Goal: Task Accomplishment & Management: Manage account settings

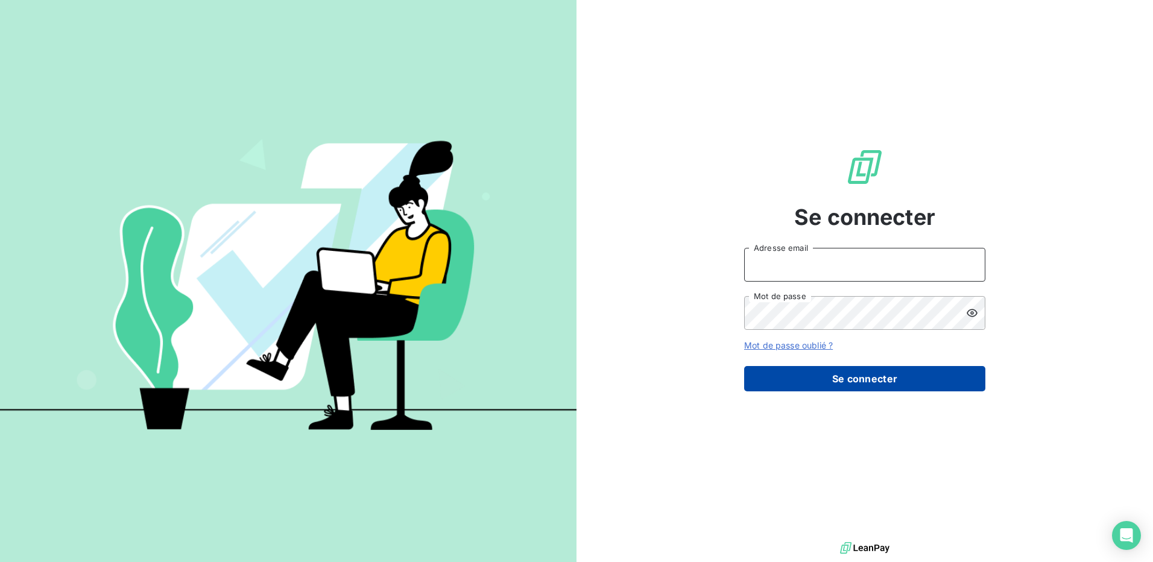
type input "[PERSON_NAME][EMAIL_ADDRESS][DOMAIN_NAME]"
click at [860, 378] on button "Se connecter" at bounding box center [864, 378] width 241 height 25
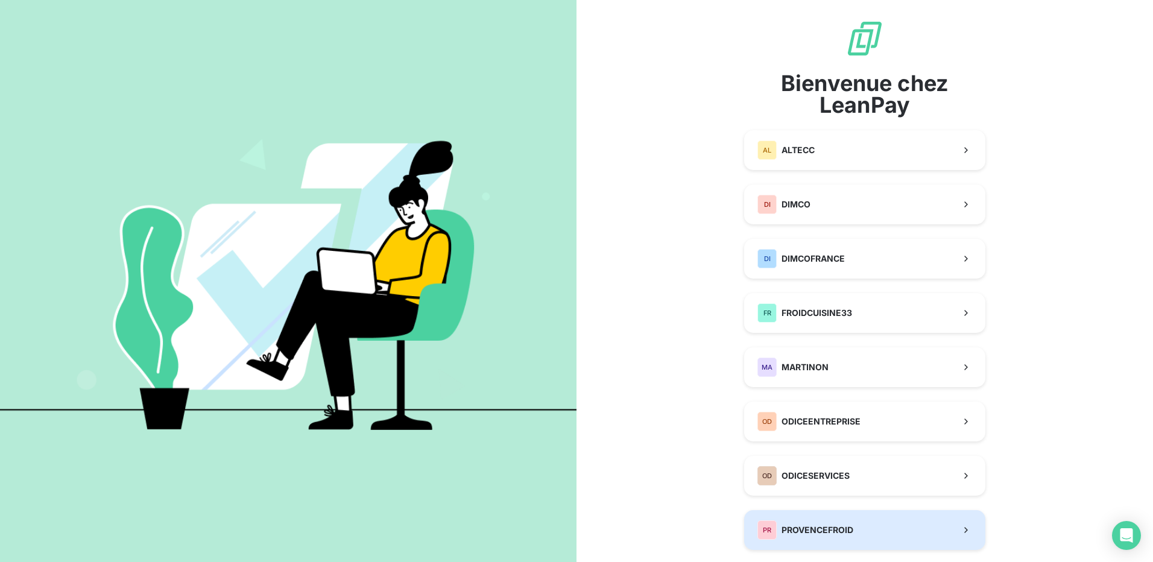
click at [834, 541] on button "PR PROVENCEFROID" at bounding box center [864, 530] width 241 height 40
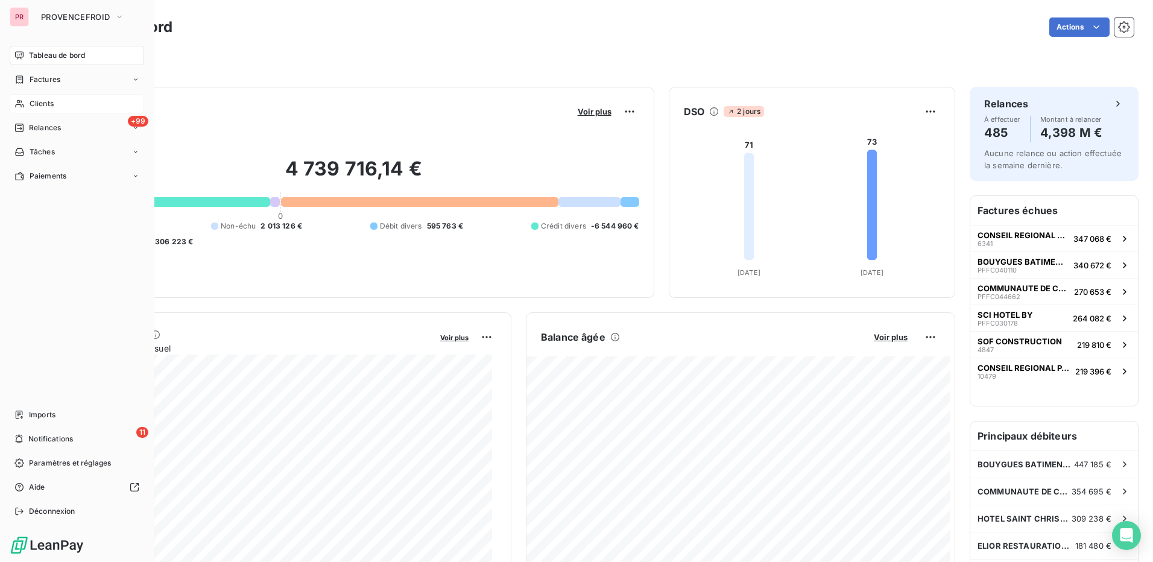
click at [52, 102] on span "Clients" at bounding box center [42, 103] width 24 height 11
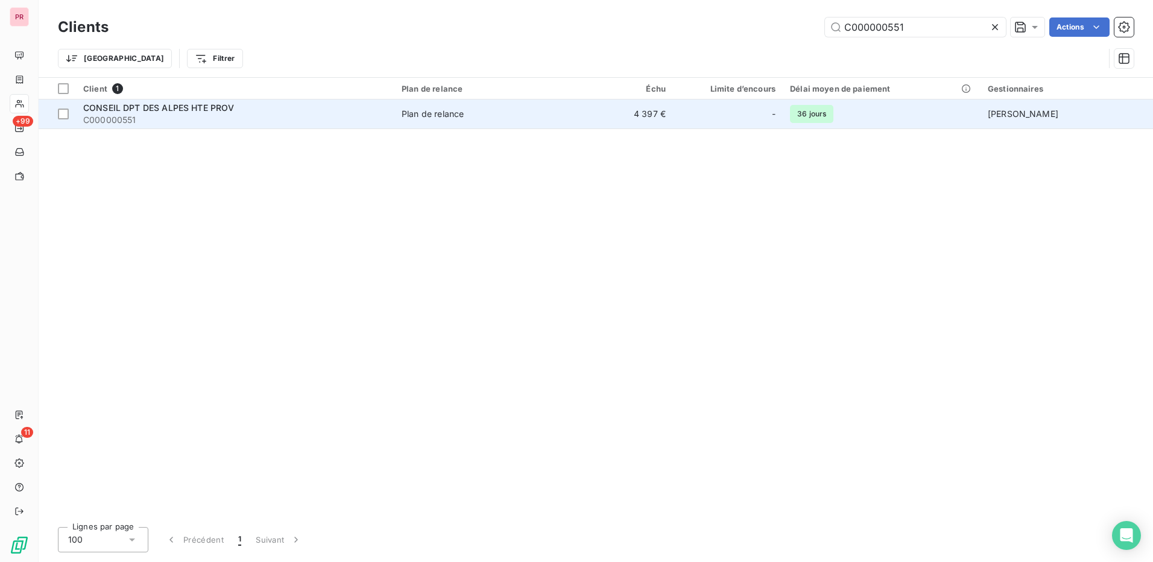
type input "C000000551"
click at [211, 106] on span "CONSEIL DPT DES ALPES HTE PROV" at bounding box center [158, 107] width 151 height 10
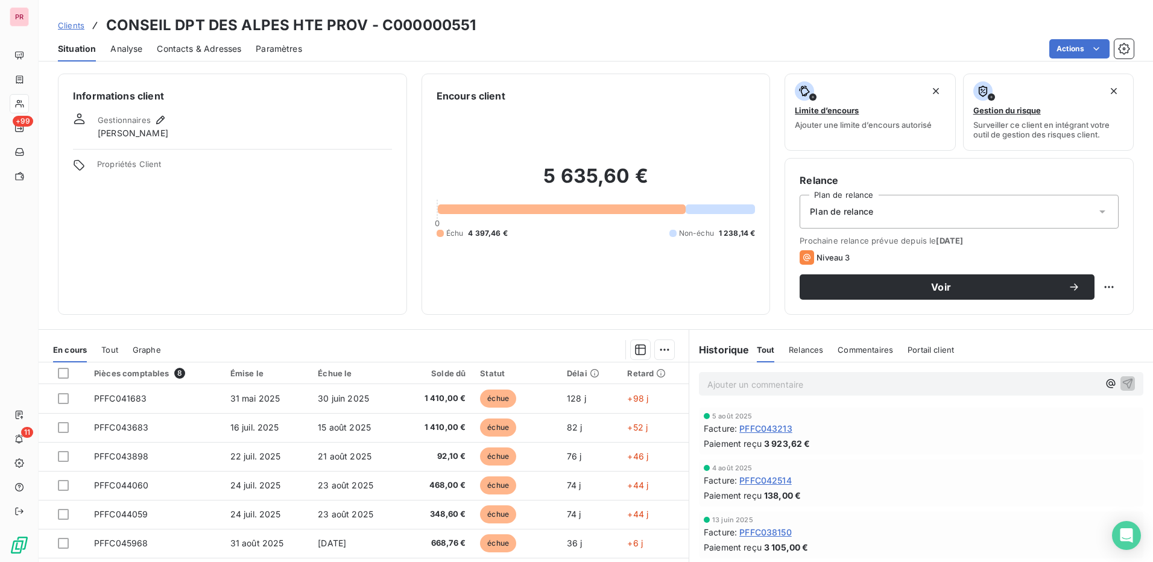
click at [154, 165] on span "Propriétés Client" at bounding box center [244, 167] width 295 height 17
click at [304, 207] on div "Informations client Gestionnaires Yanis Kabbouri Propriétés Client" at bounding box center [232, 194] width 349 height 241
click at [1074, 45] on html "PR +99 11 Clients CONSEIL DPT DES ALPES HTE PROV - C000000551 Situation Analyse…" at bounding box center [576, 281] width 1153 height 562
click at [550, 274] on html "PR +99 11 Clients CONSEIL DPT DES ALPES HTE PROV - C000000551 Situation Analyse…" at bounding box center [576, 281] width 1153 height 562
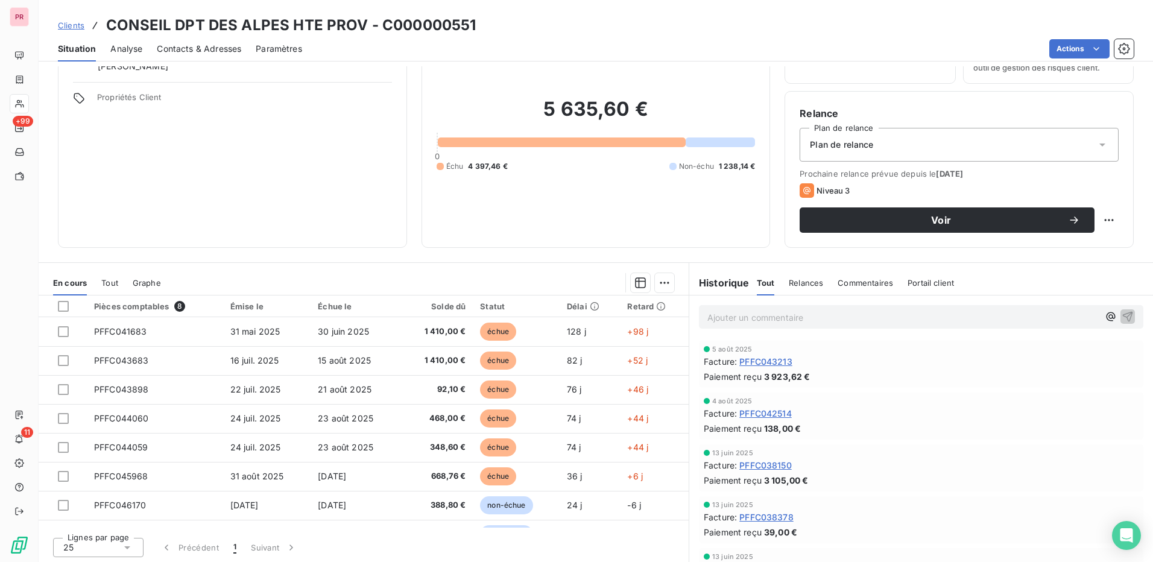
scroll to position [69, 0]
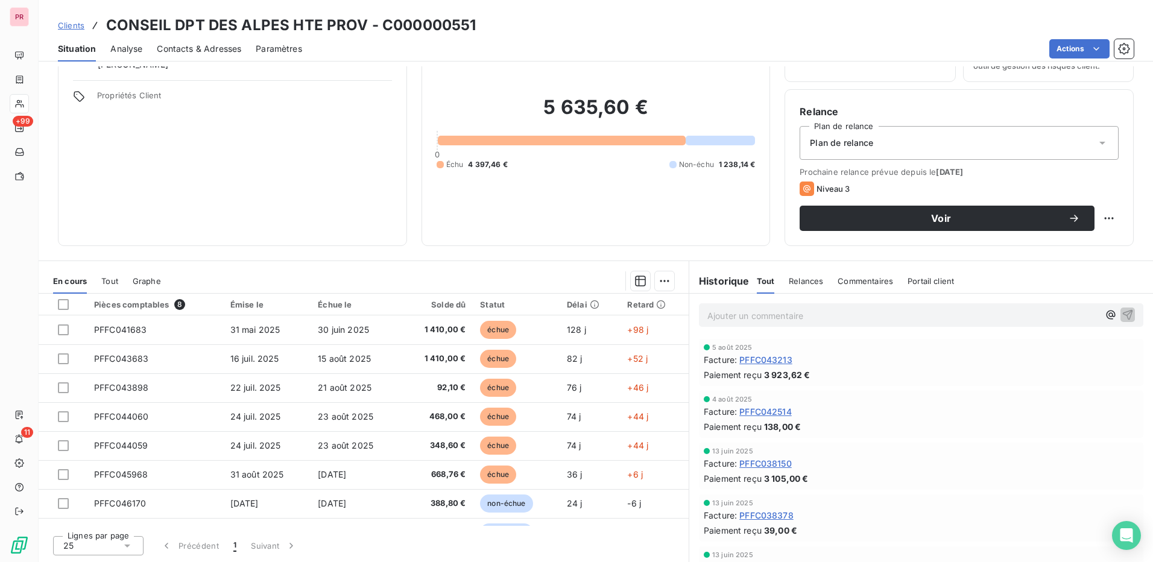
click at [866, 283] on span "Commentaires" at bounding box center [864, 281] width 55 height 10
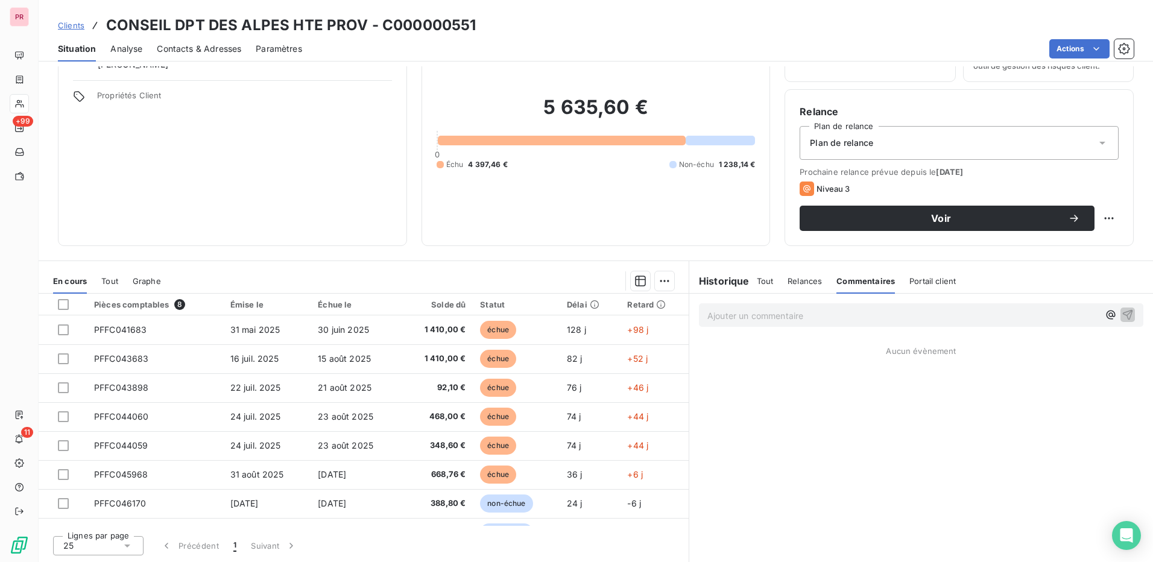
click at [745, 313] on p "Ajouter un commentaire ﻿" at bounding box center [902, 315] width 391 height 15
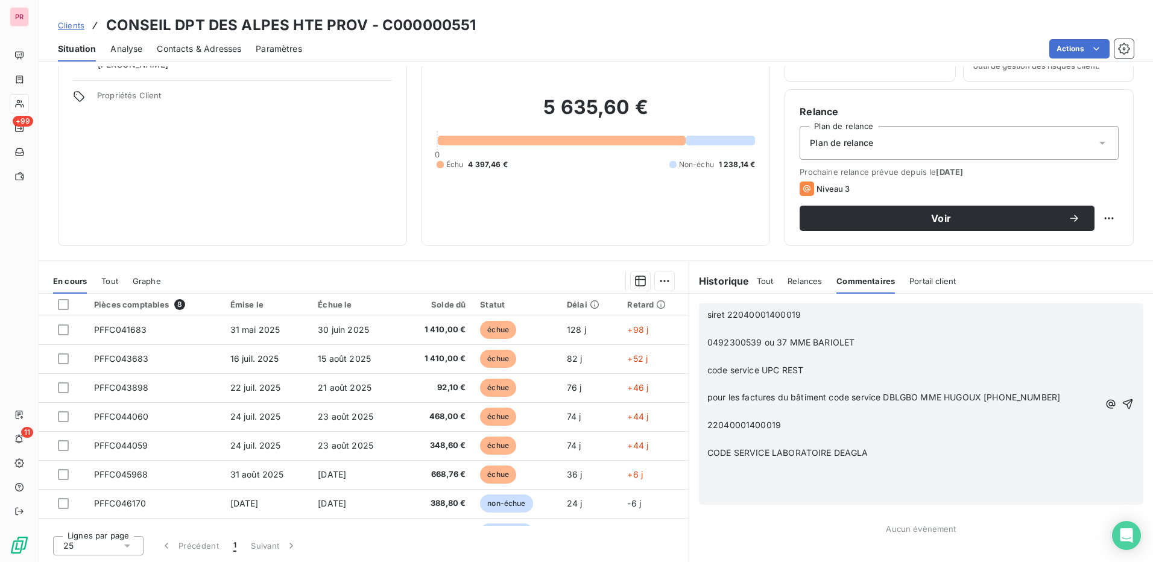
click at [884, 455] on p "CODE SERVICE LABORATOIRE DEAGLA" at bounding box center [902, 453] width 391 height 14
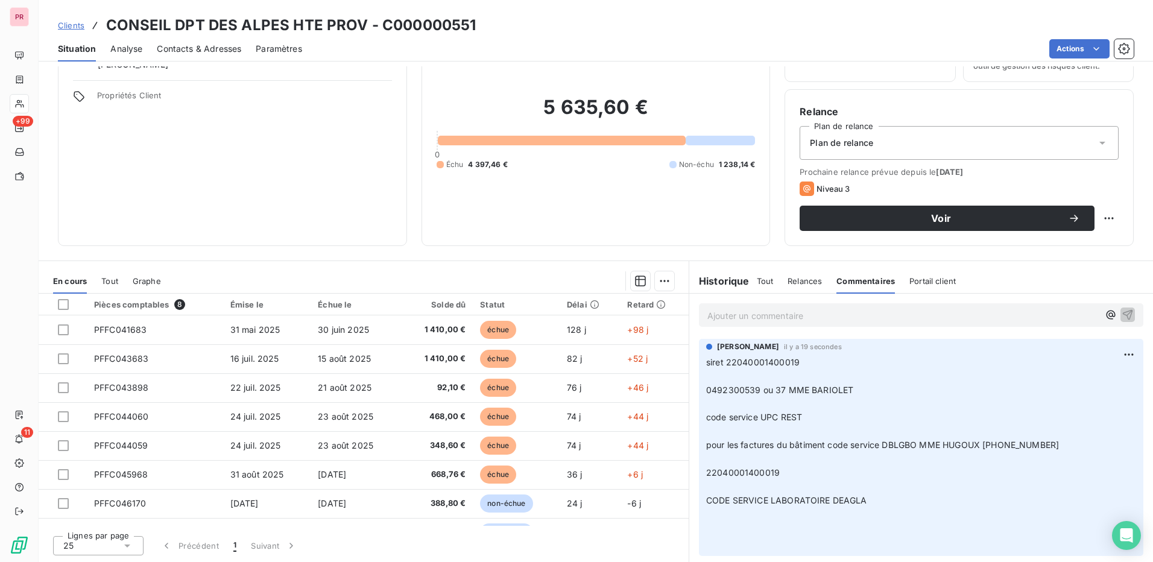
click at [910, 486] on p "siret 22040001400019 ﻿ 0492300539 ou 37 MME BARIOLET ﻿ code service UPC REST ﻿ …" at bounding box center [921, 452] width 430 height 193
click at [884, 500] on p "siret 22040001400019 ﻿ 0492300539 ou 37 MME BARIOLET ﻿ code service UPC REST ﻿ …" at bounding box center [921, 452] width 430 height 193
click at [699, 500] on div "[PERSON_NAME] il y a 19 secondes siret 22040001400019 ﻿ 0492300539 ou 37 MME BA…" at bounding box center [921, 447] width 444 height 217
click at [993, 311] on p "Ajouter un commentaire ﻿" at bounding box center [902, 315] width 391 height 15
click at [1124, 316] on icon "button" at bounding box center [1127, 314] width 12 height 12
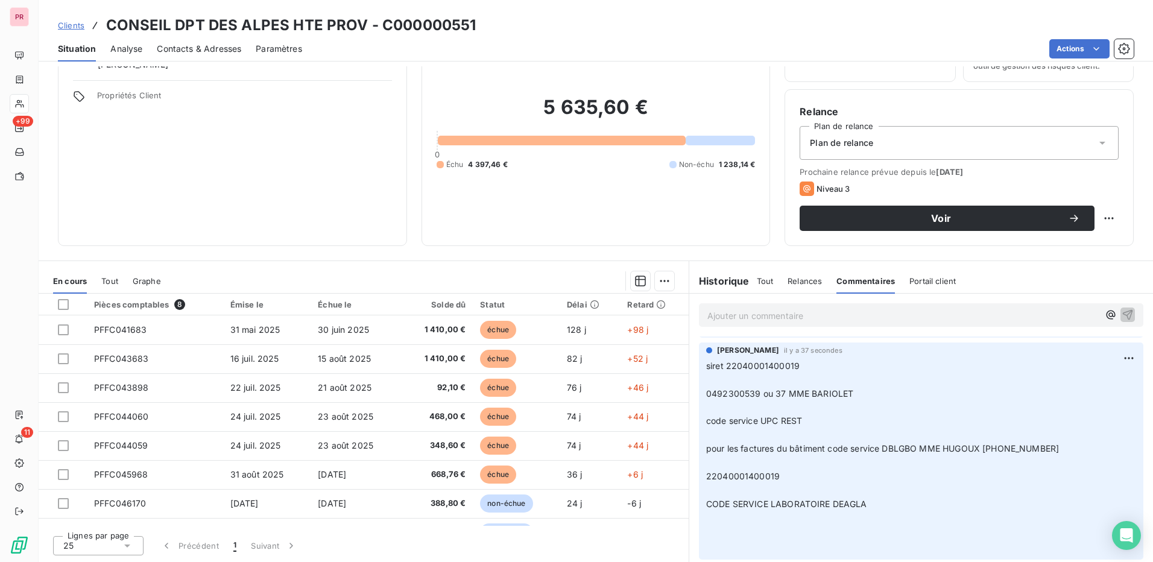
scroll to position [0, 0]
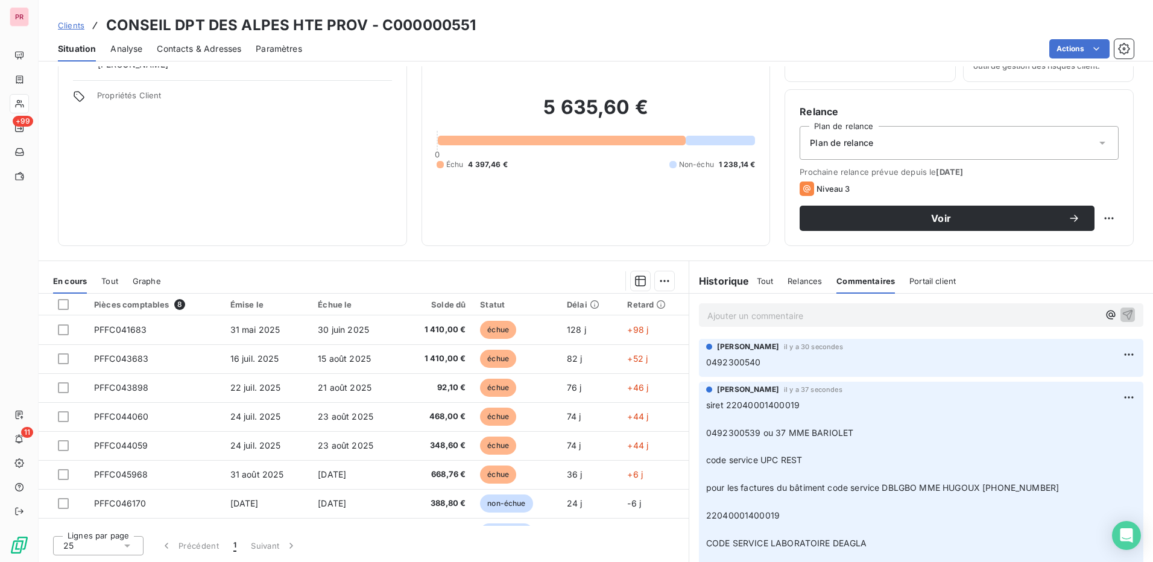
click at [715, 283] on h6 "Historique" at bounding box center [719, 281] width 60 height 14
click at [766, 282] on span "Tout" at bounding box center [765, 281] width 17 height 10
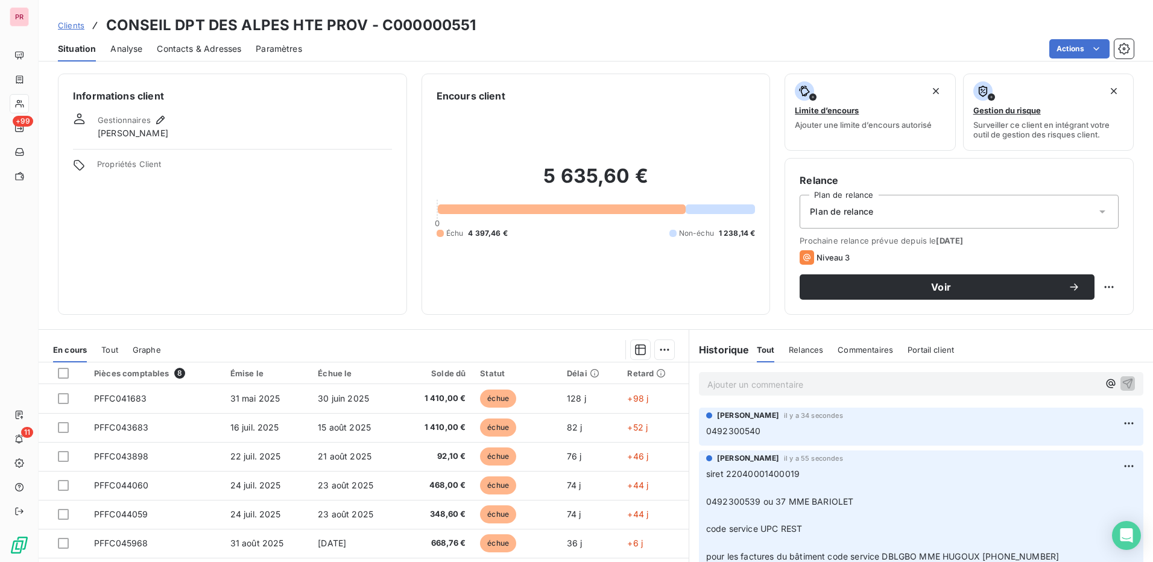
click at [133, 51] on span "Analyse" at bounding box center [126, 49] width 32 height 12
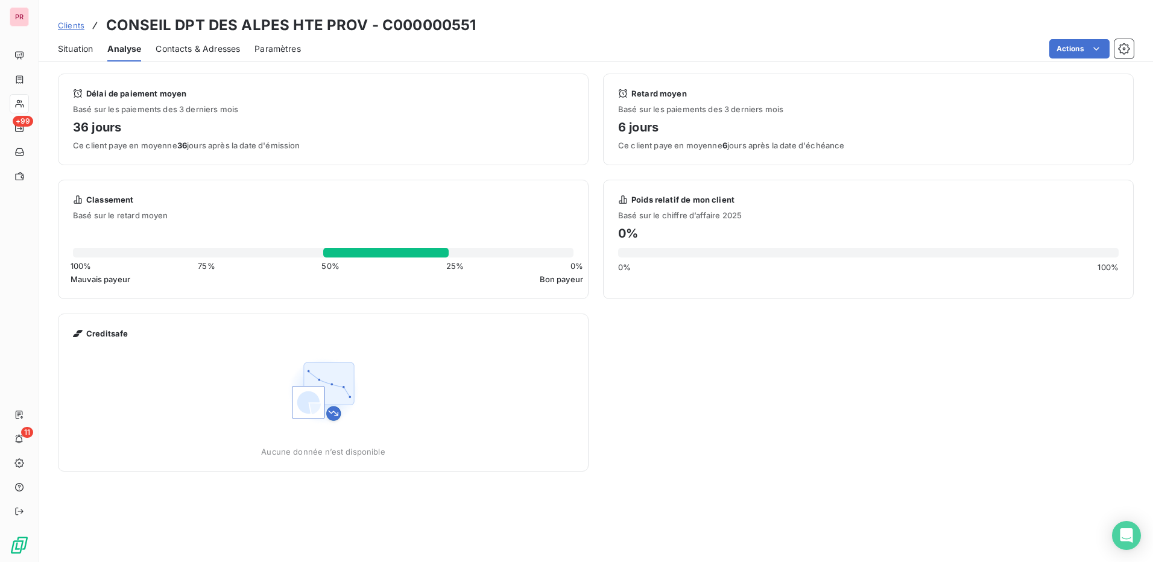
click at [189, 50] on span "Contacts & Adresses" at bounding box center [198, 49] width 84 height 12
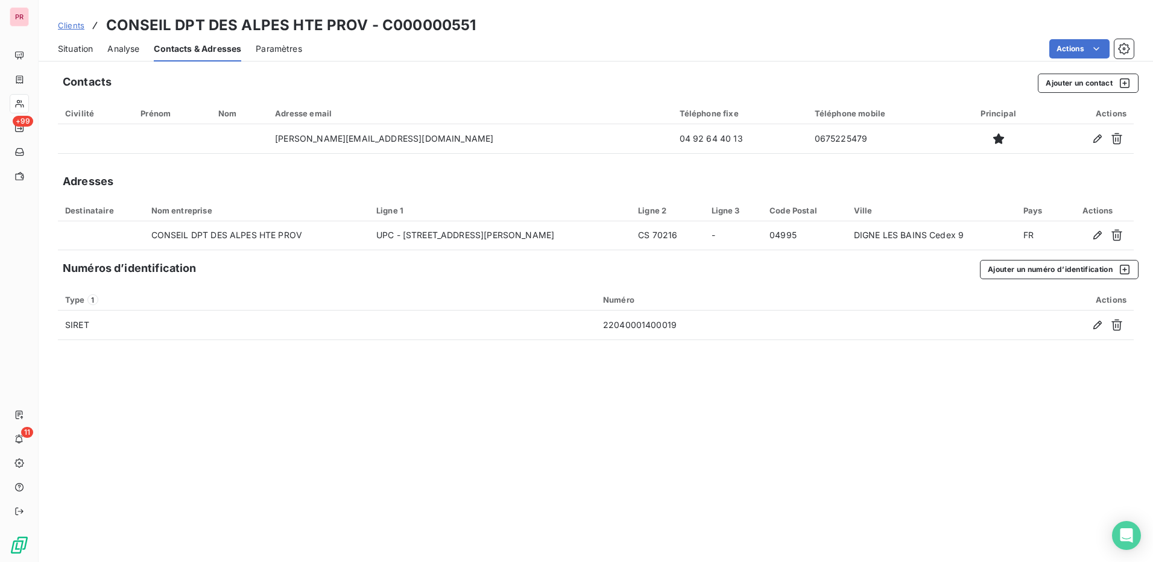
click at [266, 53] on span "Paramètres" at bounding box center [279, 49] width 46 height 12
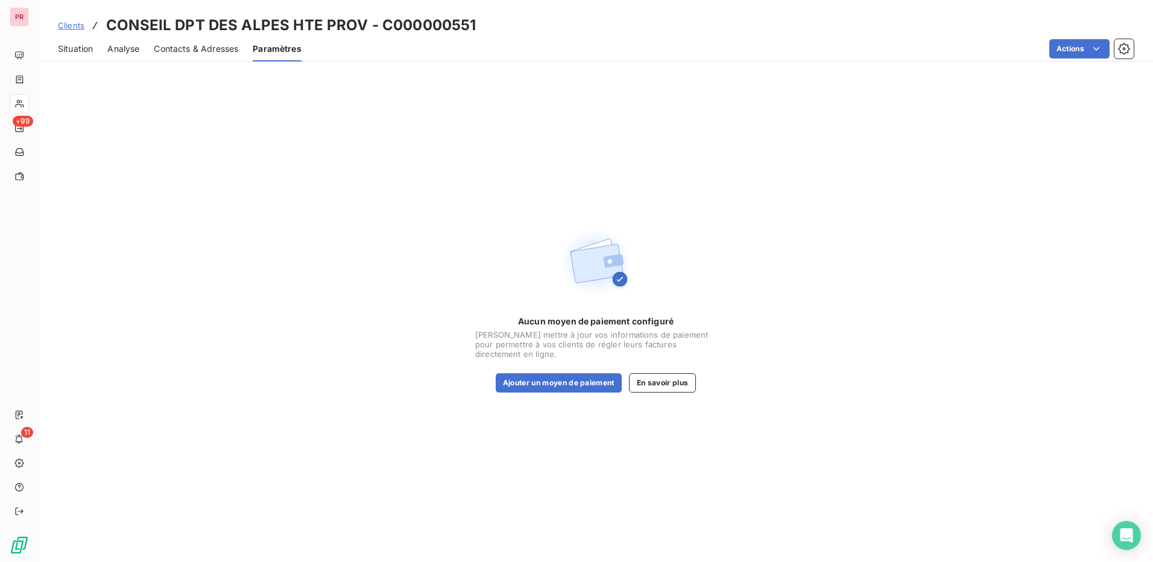
click at [82, 48] on span "Situation" at bounding box center [75, 49] width 35 height 12
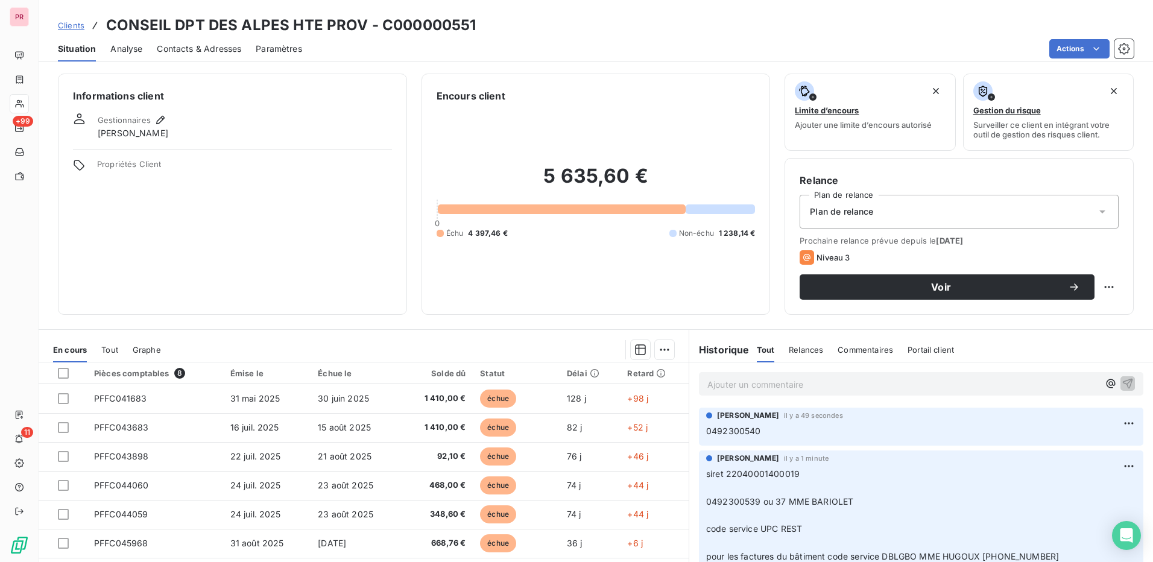
click at [1099, 211] on icon at bounding box center [1102, 211] width 6 height 3
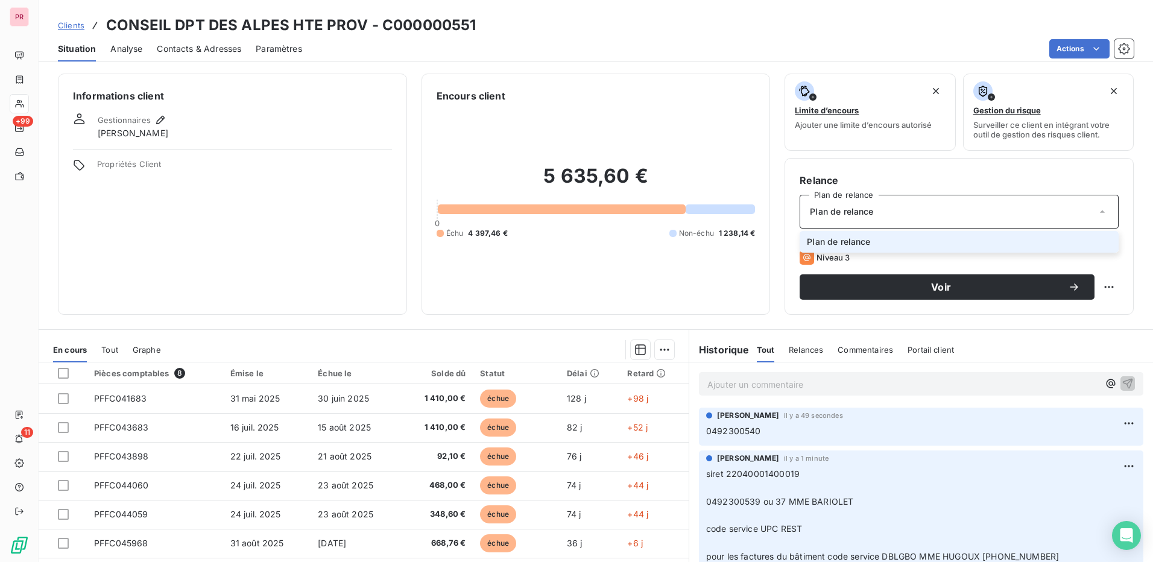
click at [1096, 211] on icon at bounding box center [1102, 212] width 12 height 12
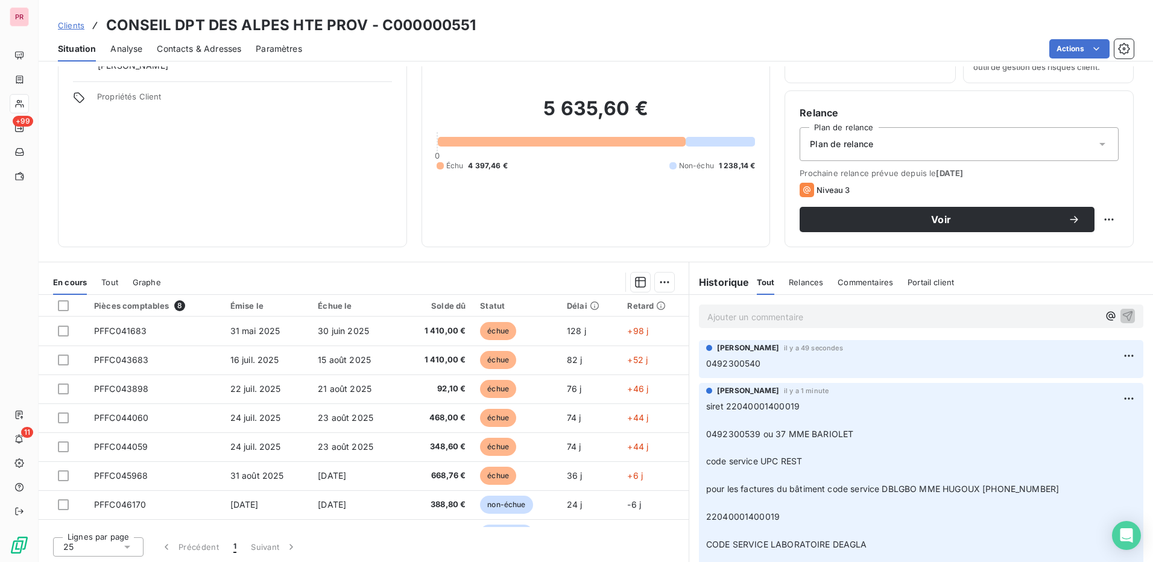
scroll to position [69, 0]
